Goal: Navigation & Orientation: Understand site structure

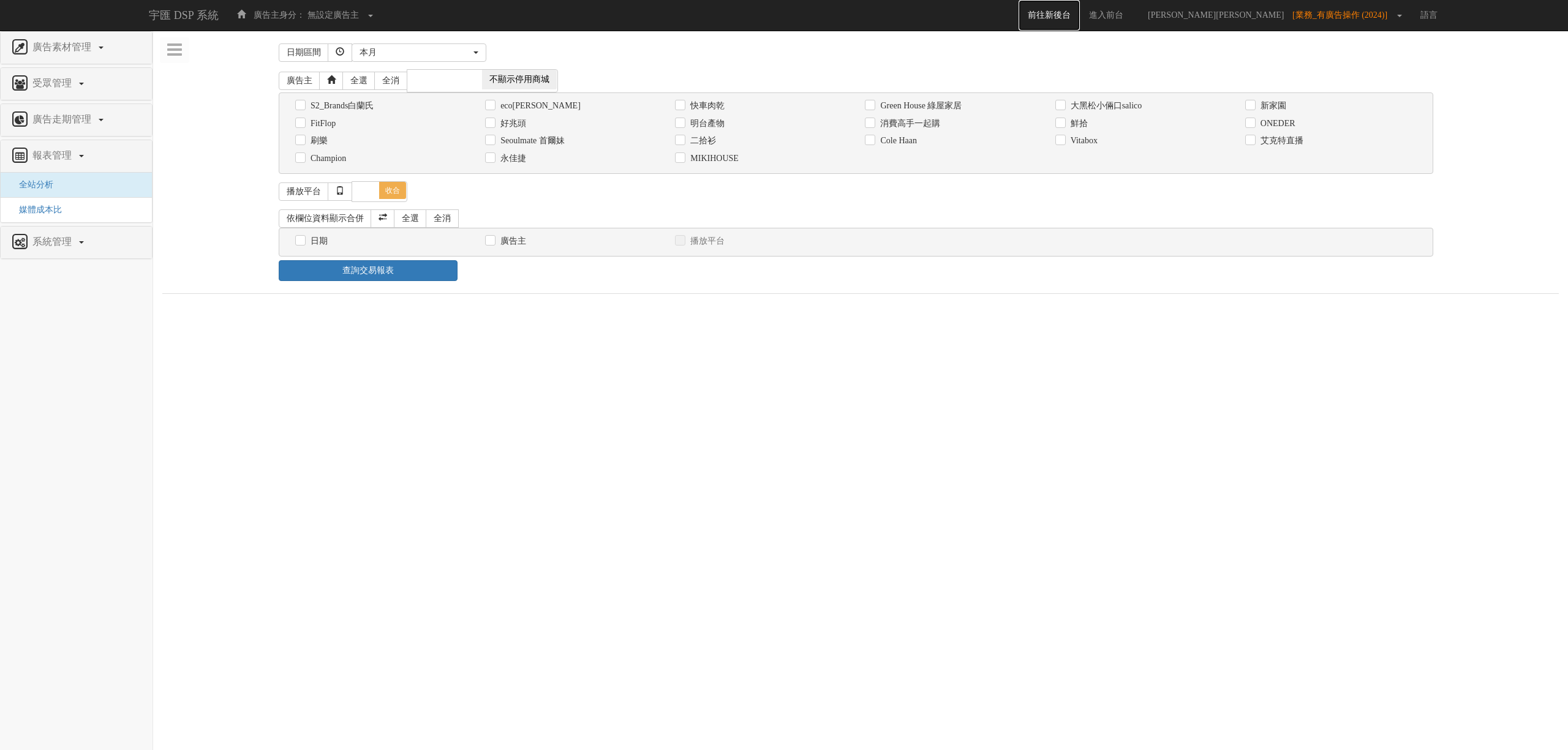
click at [1080, 16] on link "前往新後台" at bounding box center [1049, 15] width 61 height 30
click at [1355, 18] on span "[業務_有廣告操作 (2024)]" at bounding box center [1343, 15] width 101 height 9
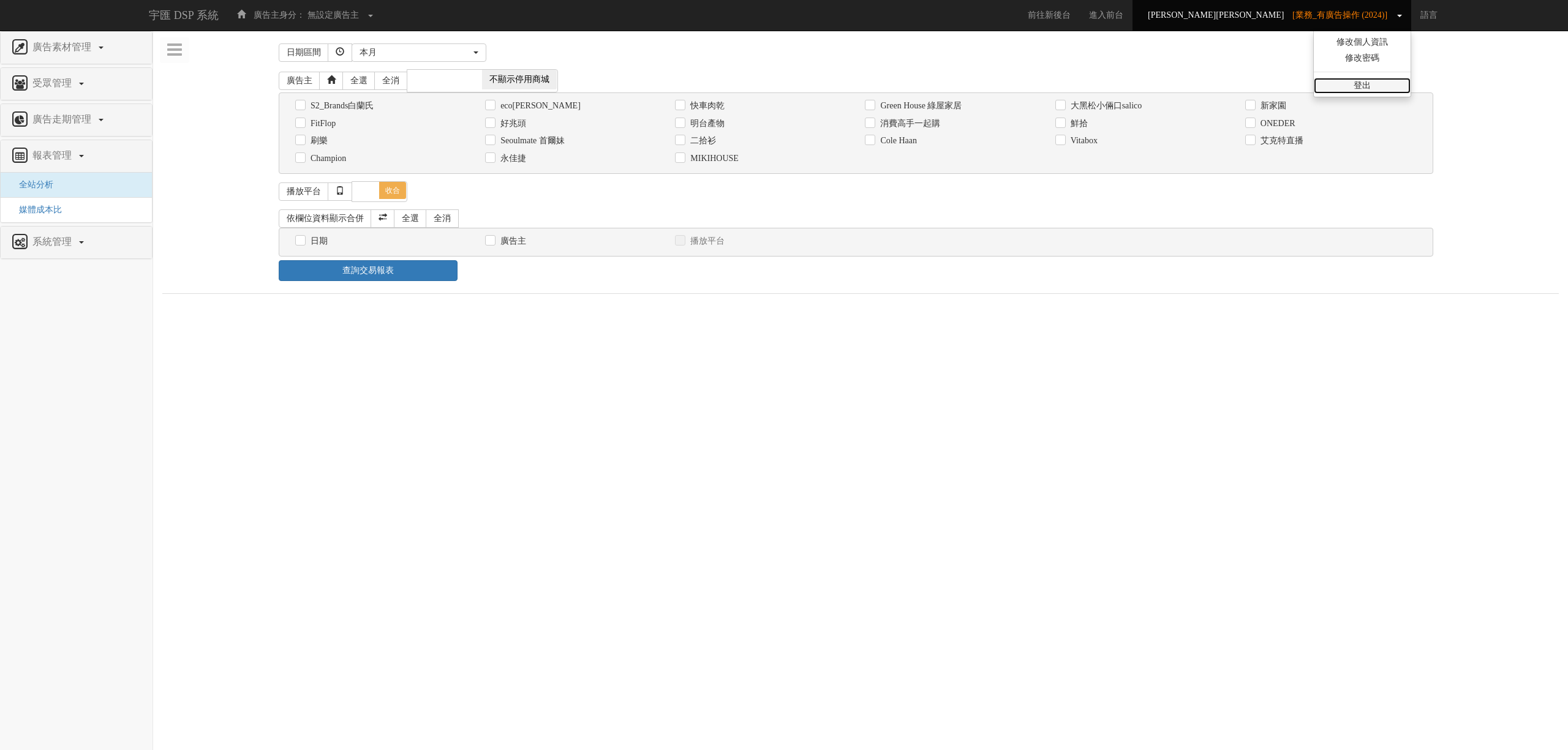
click at [1374, 89] on link "登出" at bounding box center [1362, 86] width 97 height 16
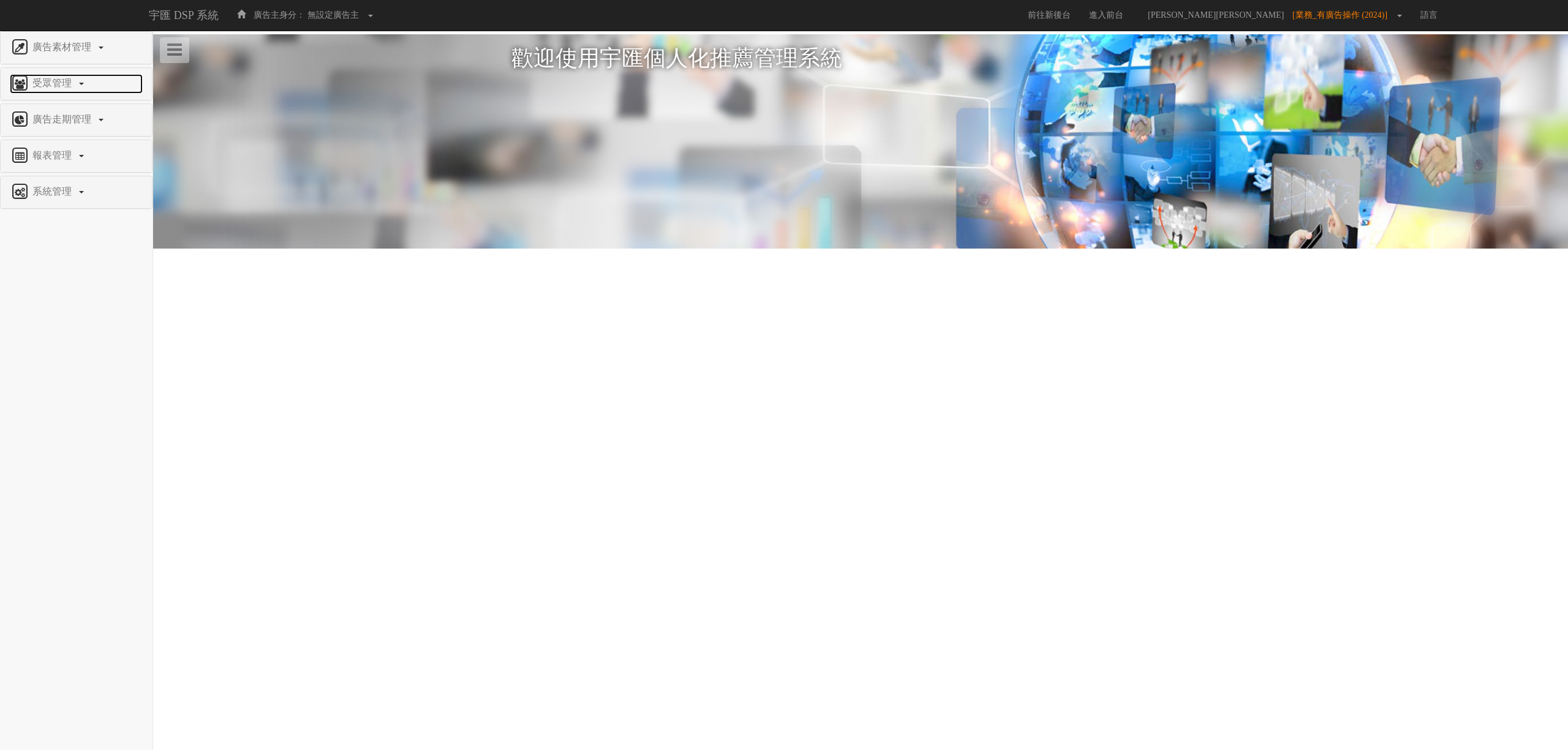
click at [61, 80] on span "受眾管理" at bounding box center [54, 82] width 49 height 10
click at [76, 140] on span "廣告走期管理" at bounding box center [63, 144] width 68 height 10
